Goal: Check status: Check status

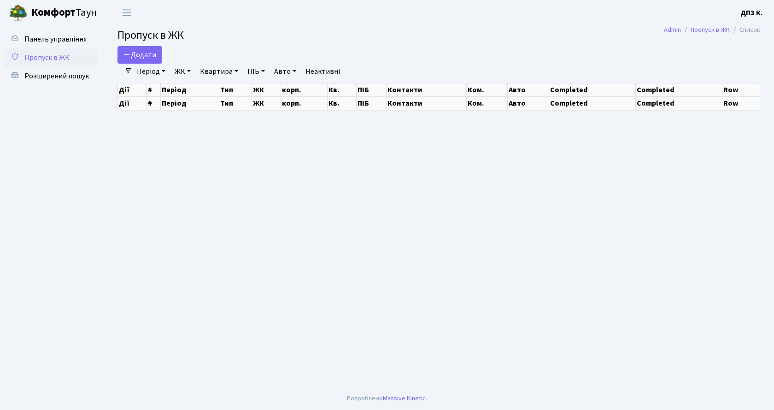
select select "25"
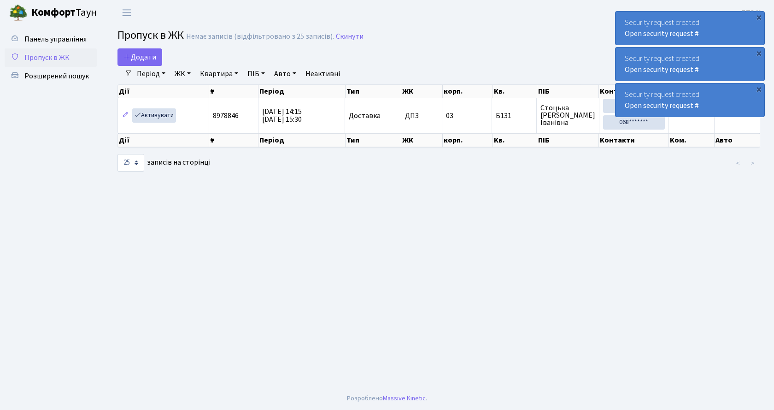
click at [151, 76] on link "Період" at bounding box center [151, 74] width 36 height 16
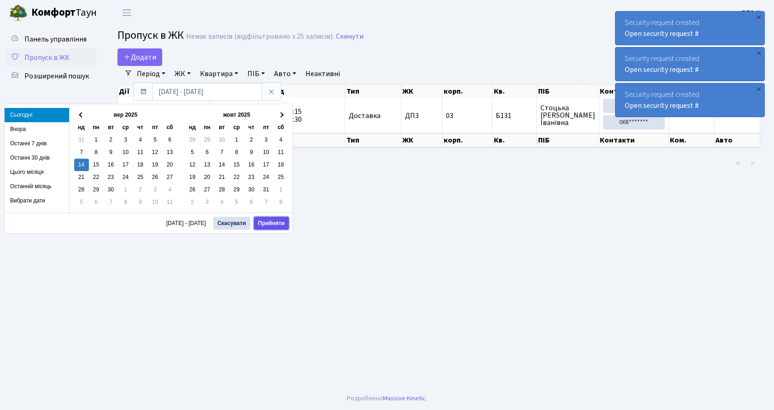
click at [271, 226] on button "Прийняти" at bounding box center [271, 223] width 35 height 13
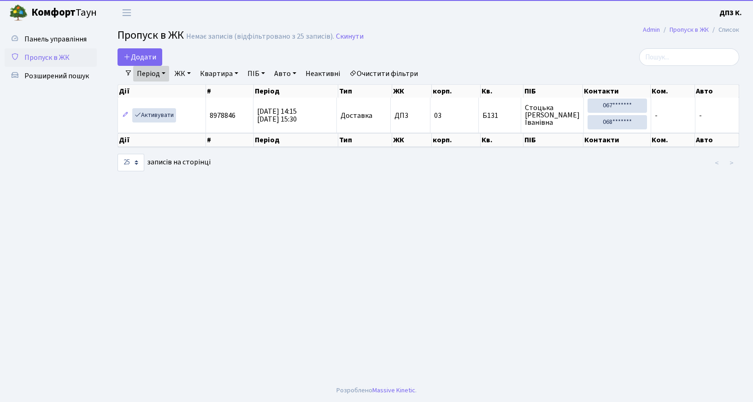
select select "25"
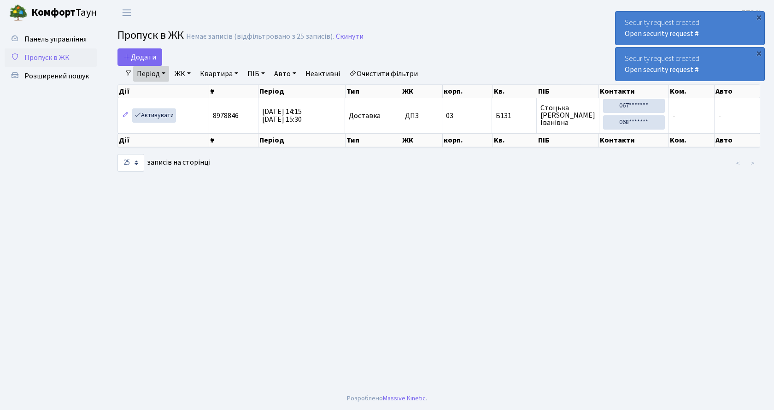
click at [141, 239] on main "Admin Пропуск в ЖК Список Пропуск в ЖК Немає записів (відфільтровано з 25 запис…" at bounding box center [439, 205] width 671 height 361
